Goal: Understand process/instructions: Learn about a topic

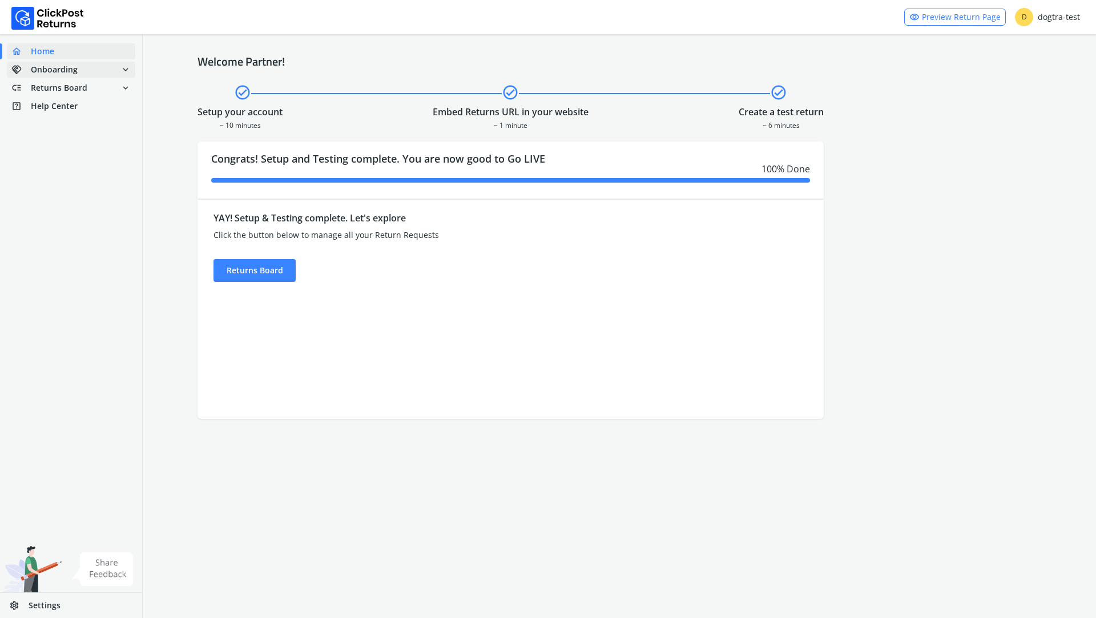
click at [75, 71] on span "Onboarding" at bounding box center [54, 69] width 47 height 11
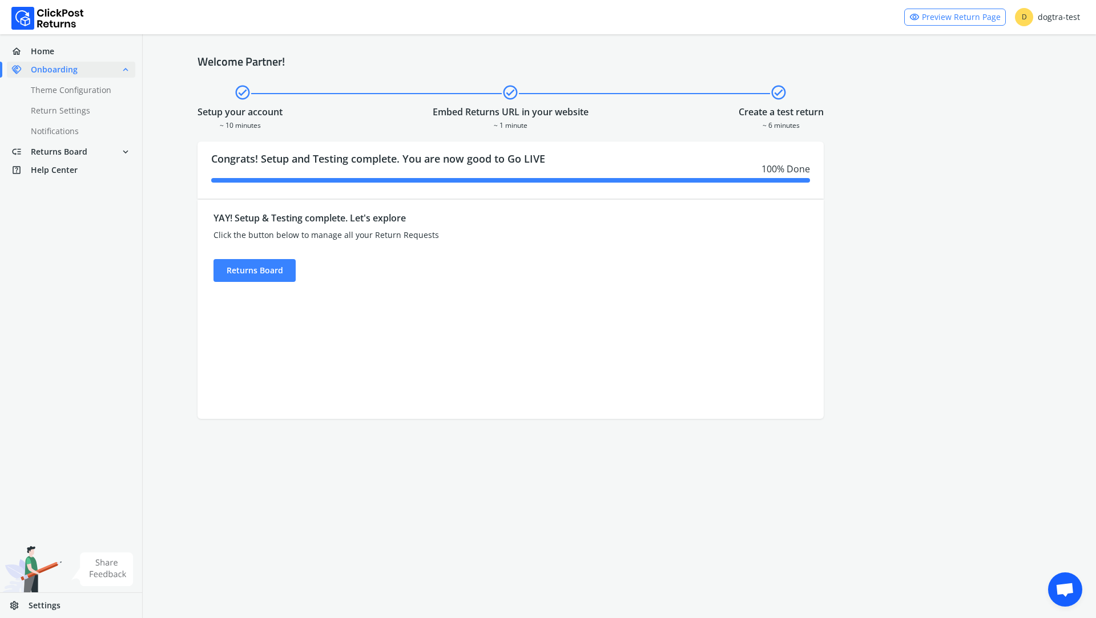
click at [948, 15] on link "visibility Preview Return Page" at bounding box center [955, 17] width 102 height 17
